Goal: Information Seeking & Learning: Learn about a topic

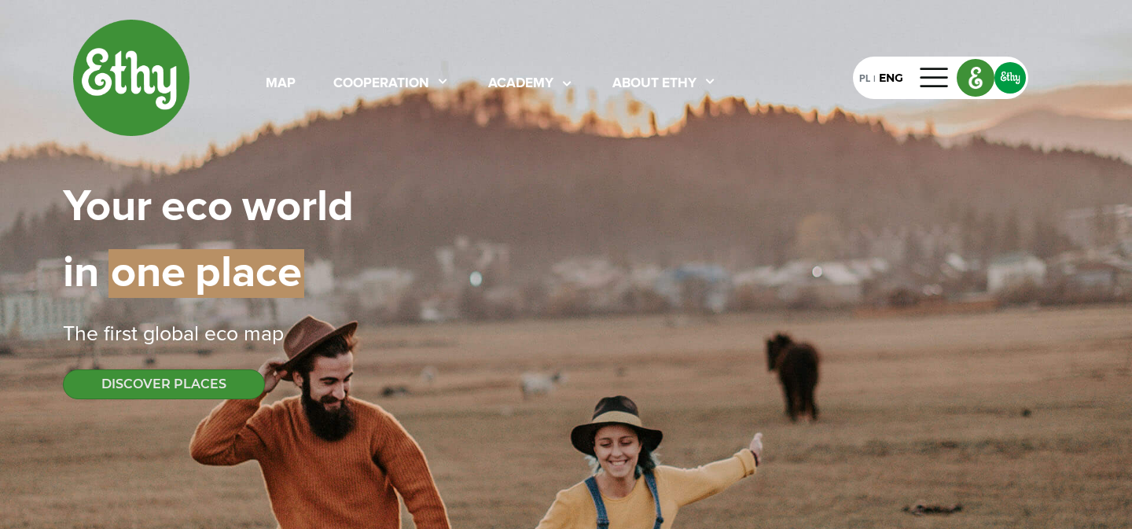
select select
drag, startPoint x: 0, startPoint y: 0, endPoint x: 678, endPoint y: 81, distance: 682.7
click at [677, 81] on div "About ethy" at bounding box center [655, 84] width 84 height 20
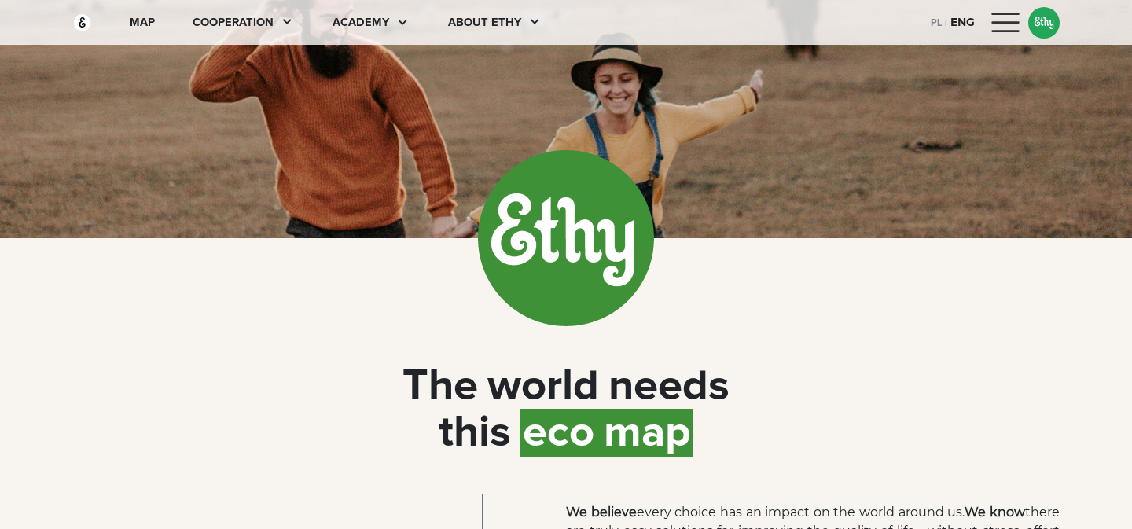
click at [931, 18] on div "PL" at bounding box center [936, 21] width 11 height 17
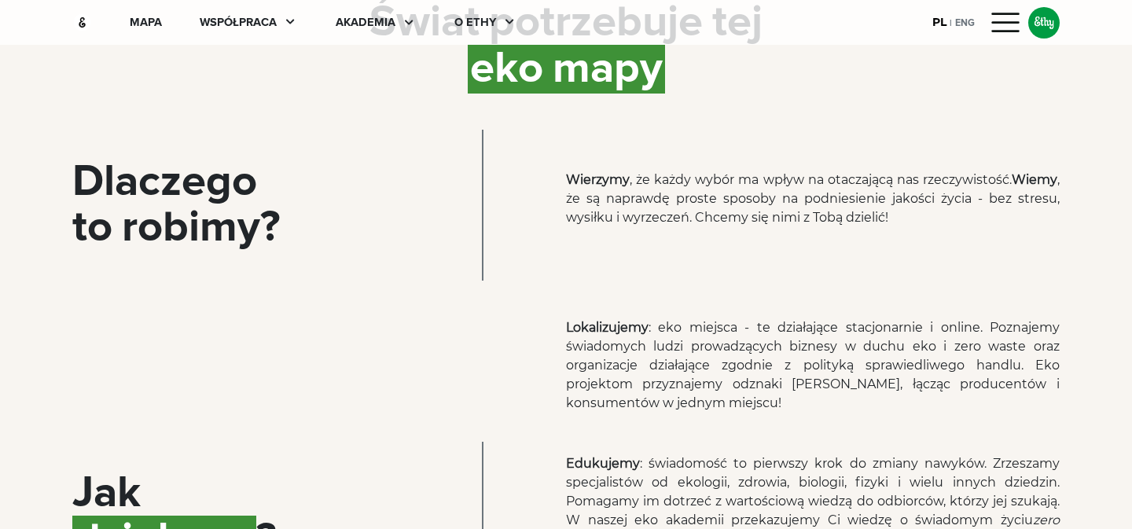
scroll to position [381, 0]
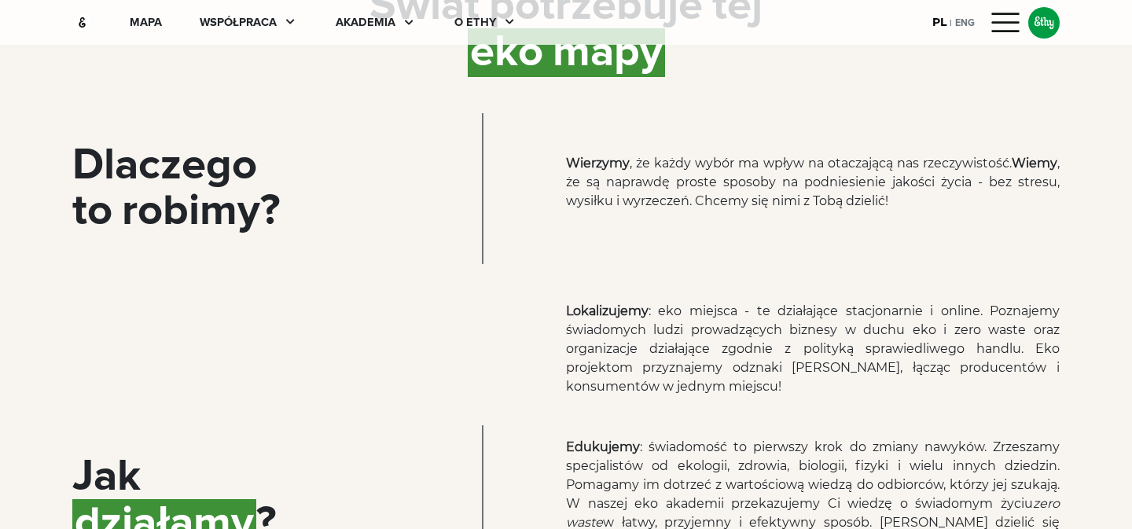
click at [731, 197] on span ", że są naprawdę proste sposoby na podniesienie jakości życia - bez stresu, wys…" at bounding box center [813, 182] width 494 height 53
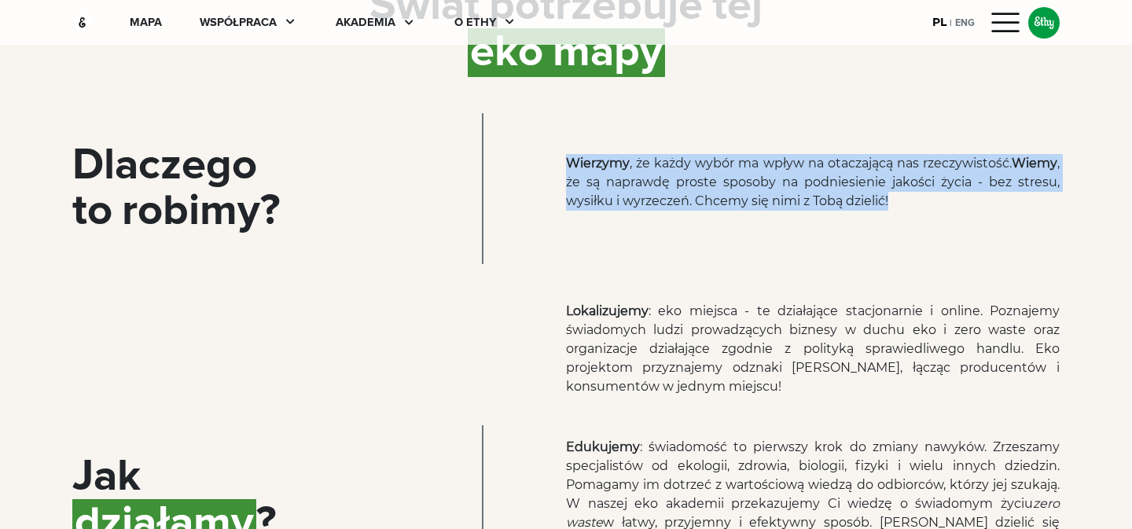
click at [731, 197] on span ", że są naprawdę proste sposoby na podniesienie jakości życia - bez stresu, wys…" at bounding box center [813, 182] width 494 height 53
copy p "​​[PERSON_NAME] , że każdy wybór ma wpływ na otaczającą nas rzeczywistość. Wiem…"
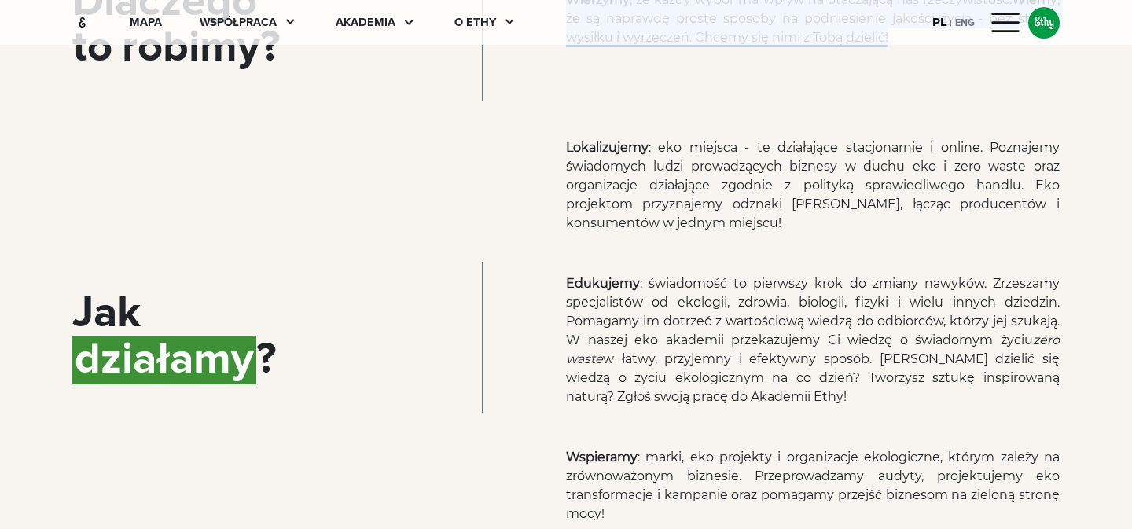
scroll to position [552, 0]
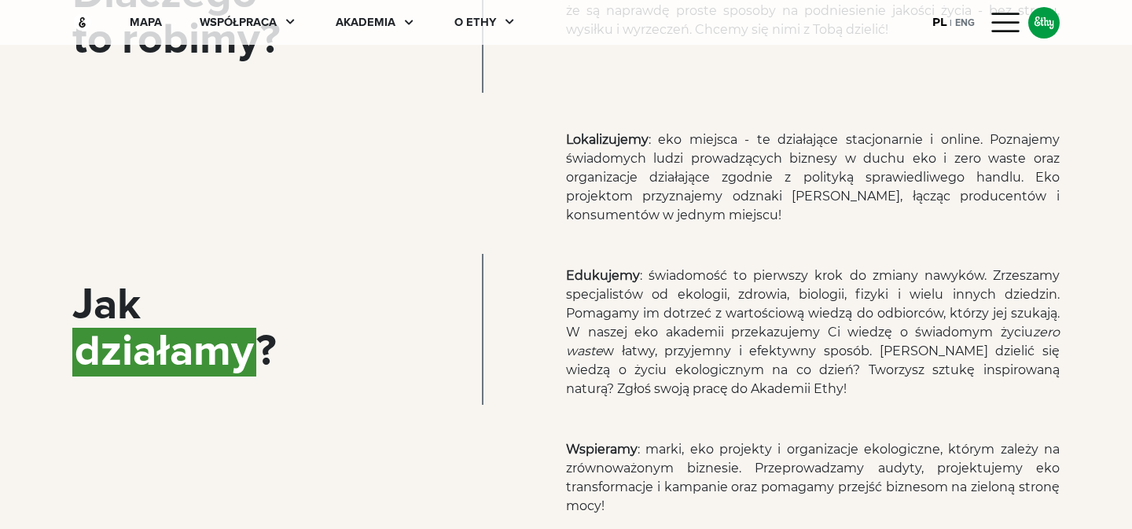
click at [767, 168] on p "Lokalizujemy : eko miejsca - te działające stacjonarnie i online. Poznajemy świ…" at bounding box center [813, 178] width 494 height 94
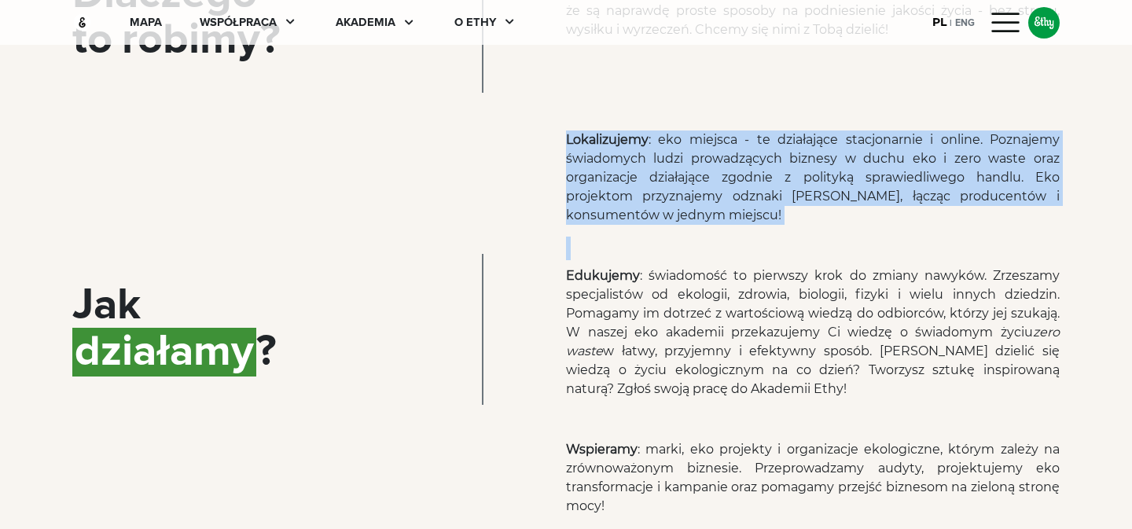
click at [767, 168] on p "Lokalizujemy : eko miejsca - te działające stacjonarnie i online. Poznajemy świ…" at bounding box center [813, 178] width 494 height 94
copy p "Lokalizujemy : eko miejsca - te działające stacjonarnie i online. Poznajemy świ…"
